Goal: Find contact information: Find contact information

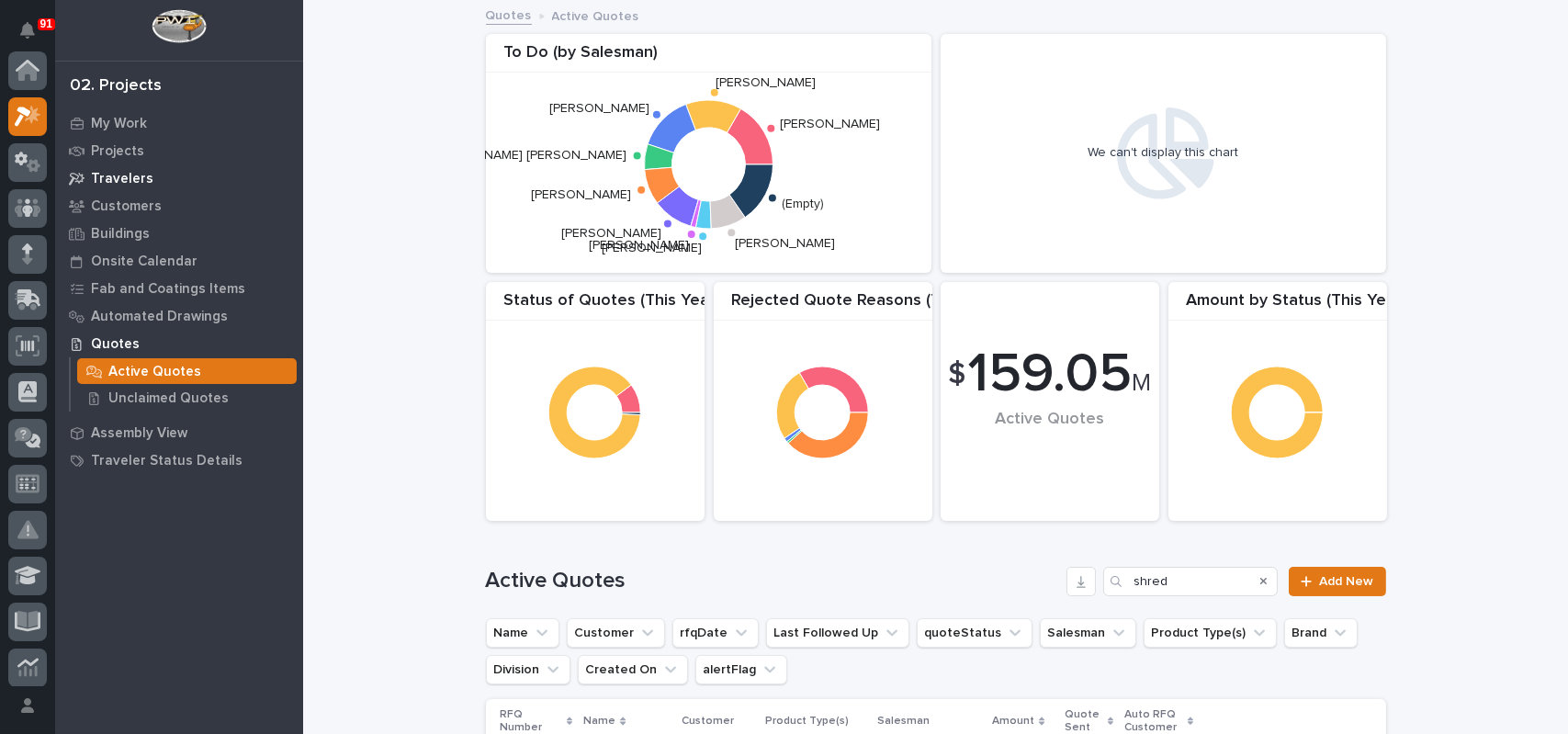
scroll to position [46, 0]
click at [22, 165] on icon at bounding box center [27, 161] width 11 height 18
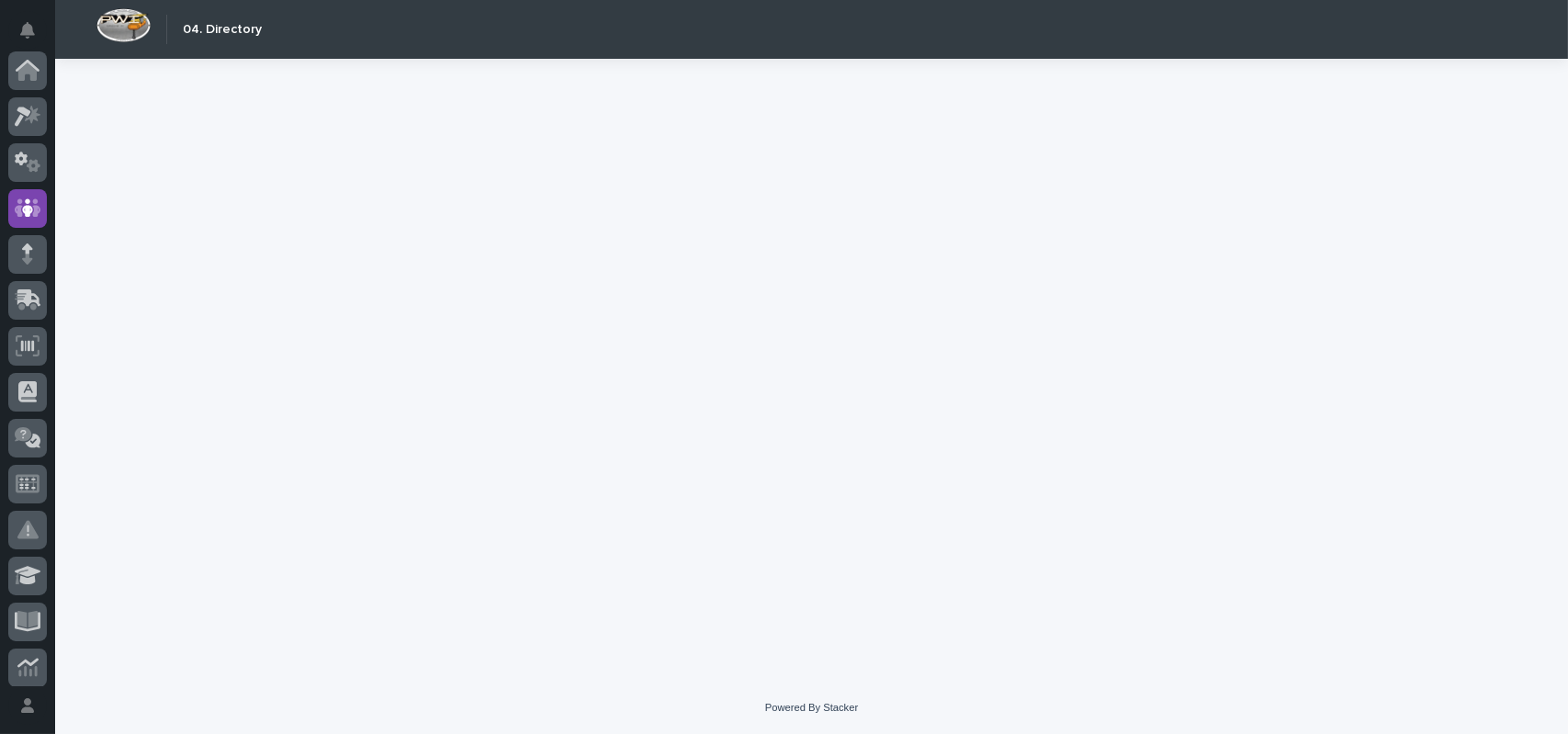
scroll to position [138, 0]
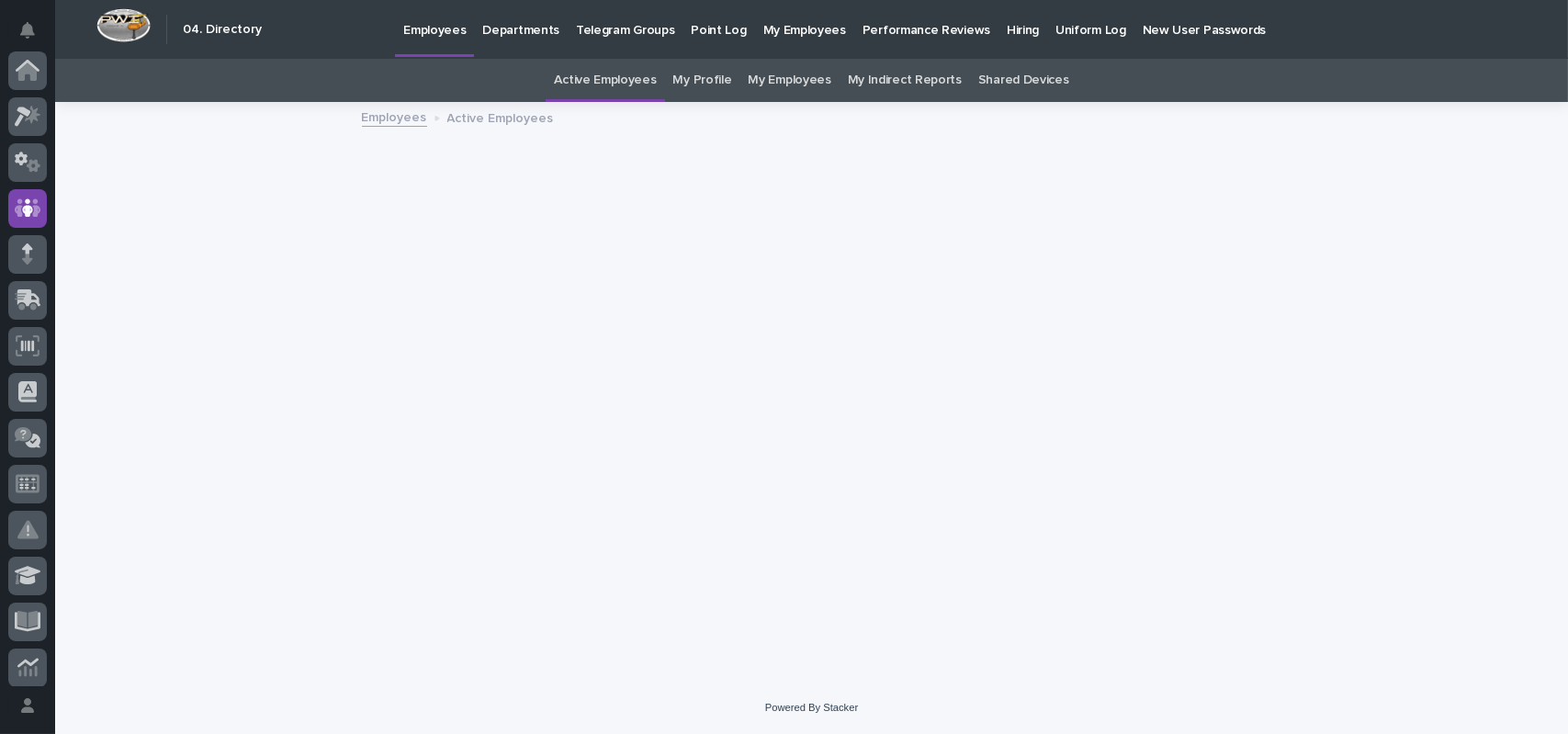
scroll to position [138, 0]
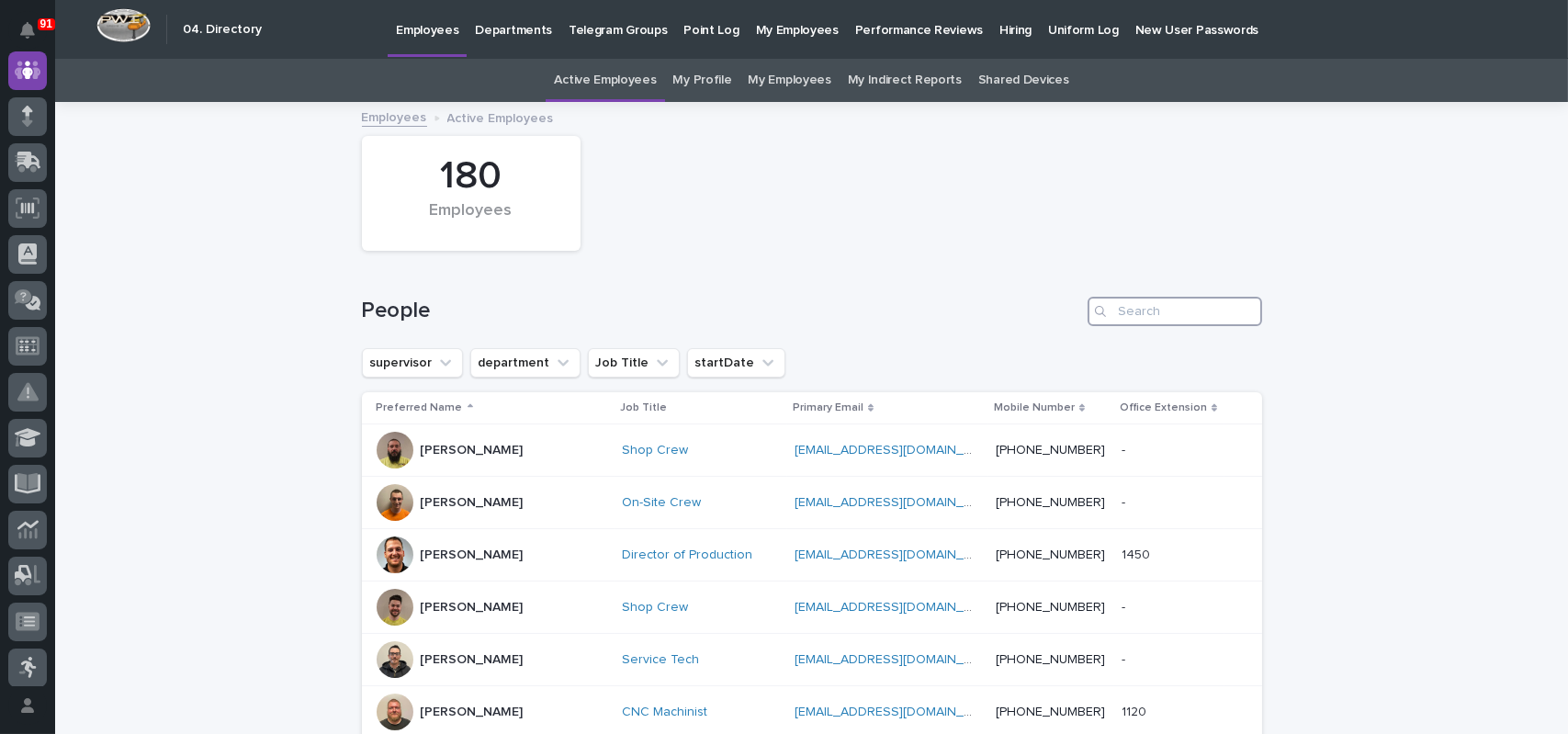
click at [1157, 311] on input "Search" at bounding box center [1175, 311] width 174 height 30
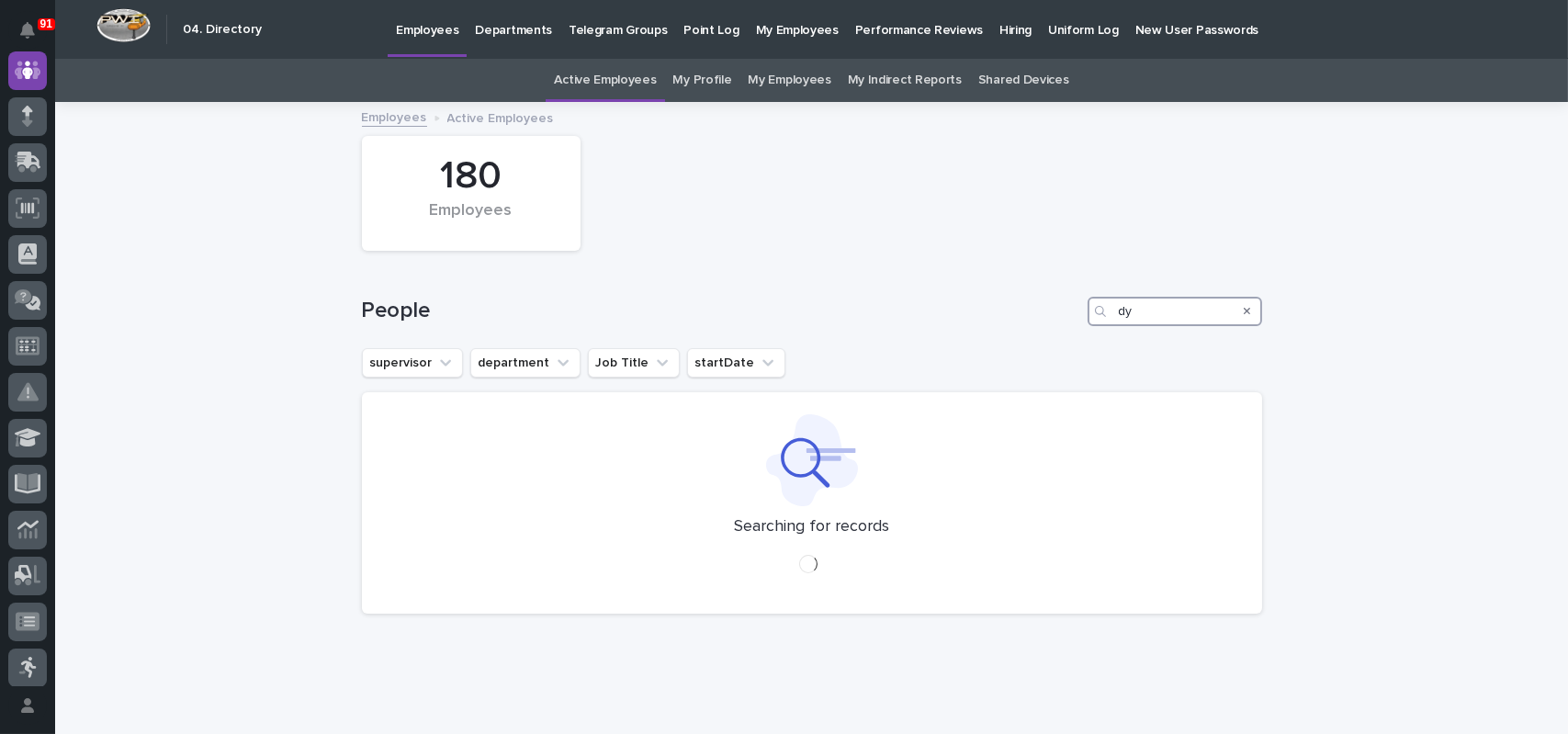
type input "d"
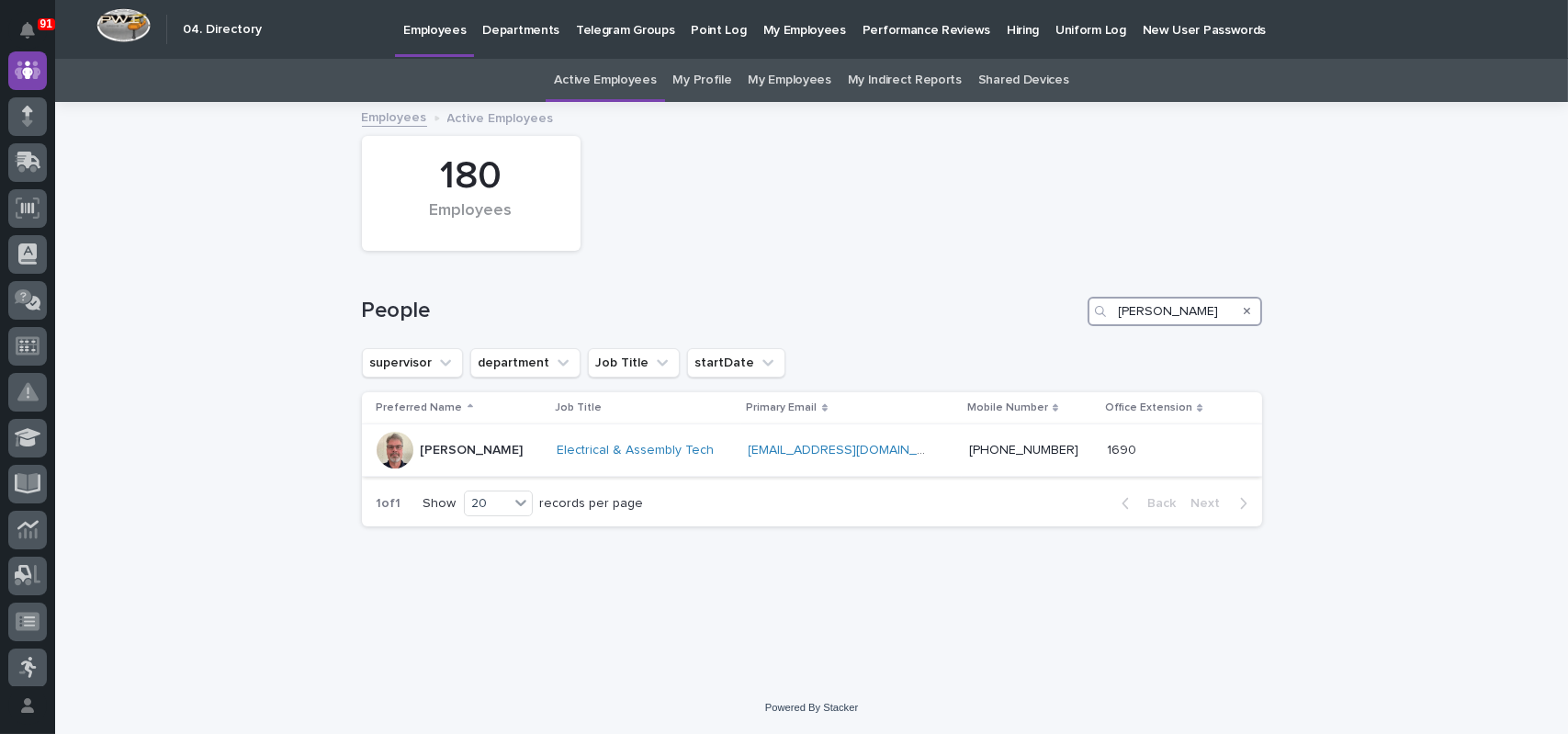
type input "[PERSON_NAME]"
click at [912, 453] on p at bounding box center [841, 450] width 184 height 15
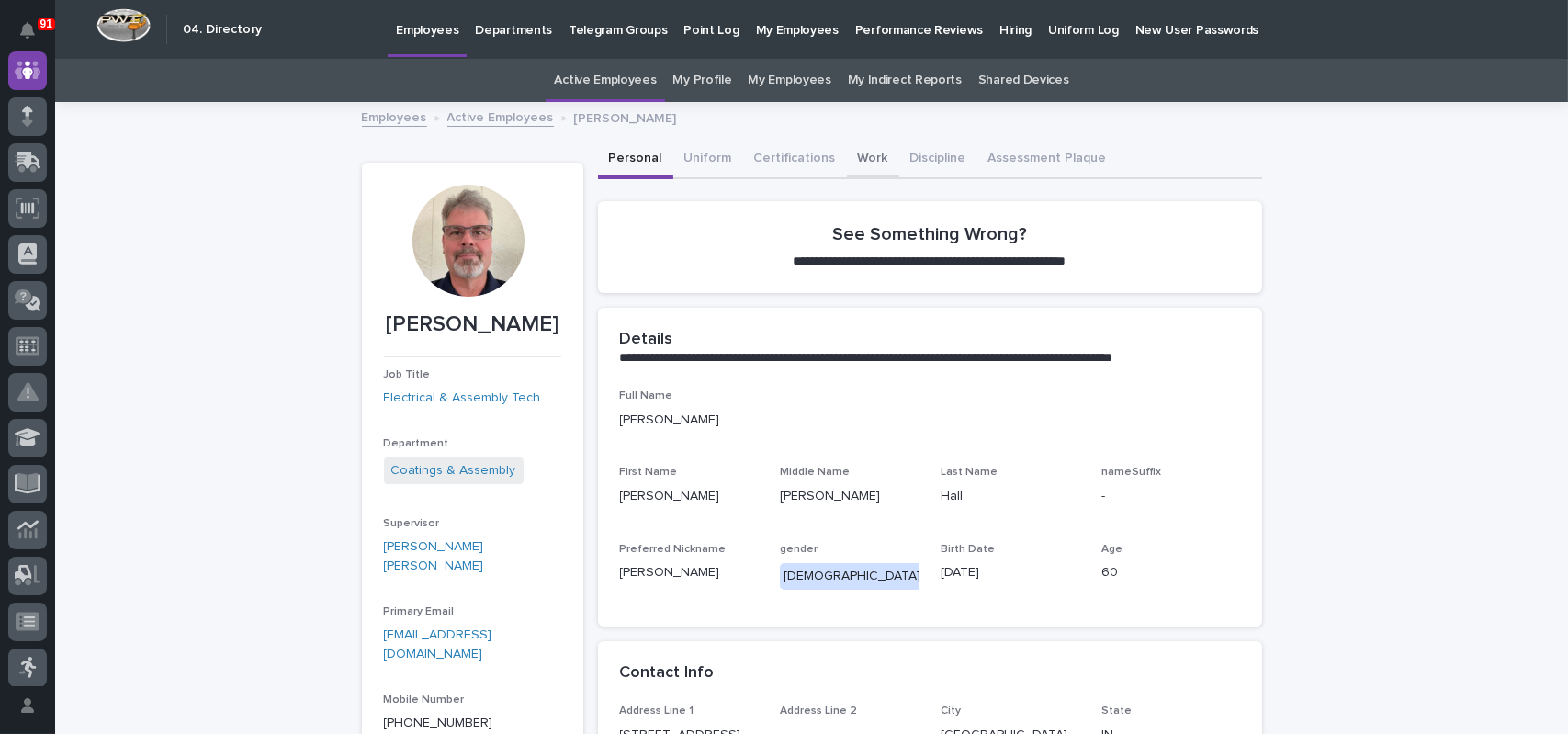
click at [856, 161] on button "Work" at bounding box center [873, 160] width 53 height 38
